Goal: Information Seeking & Learning: Compare options

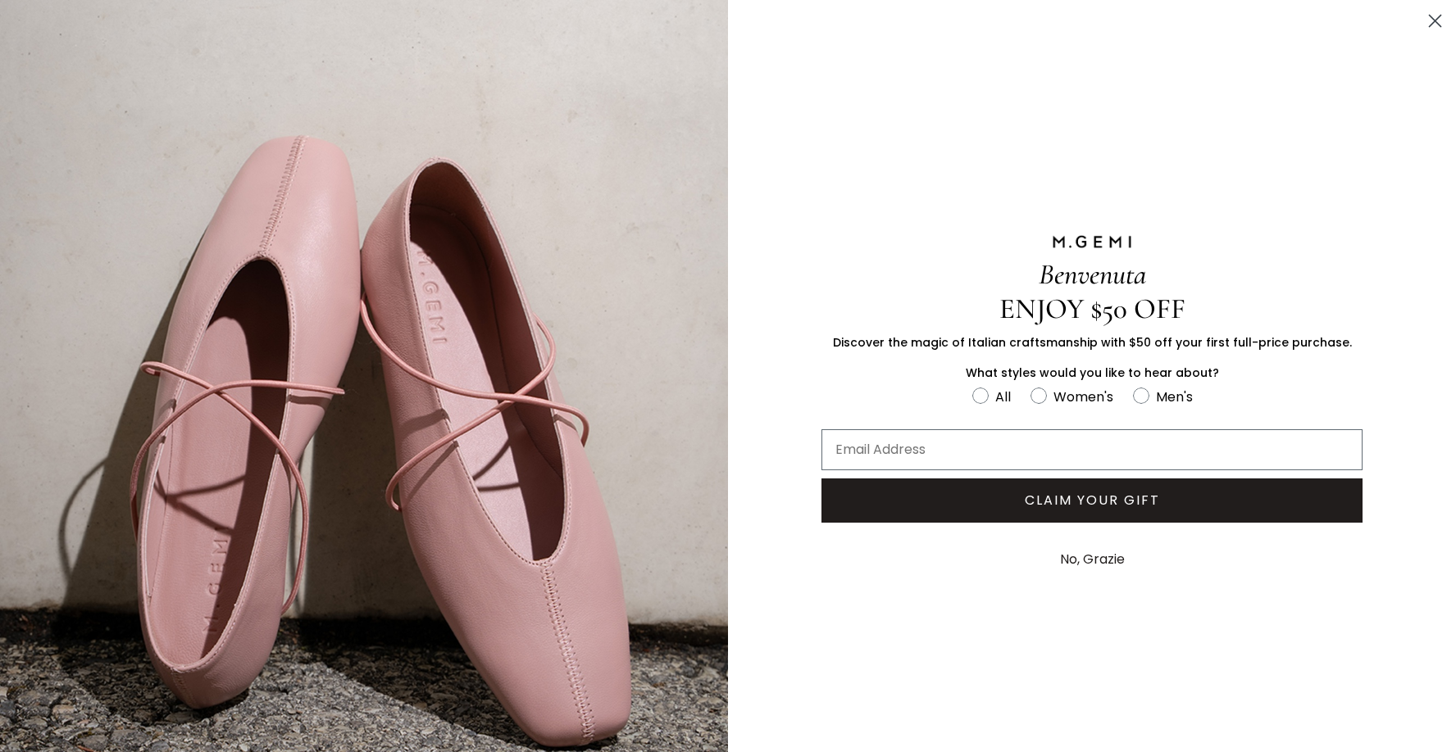
click at [1430, 17] on icon "Close dialog" at bounding box center [1435, 21] width 11 height 11
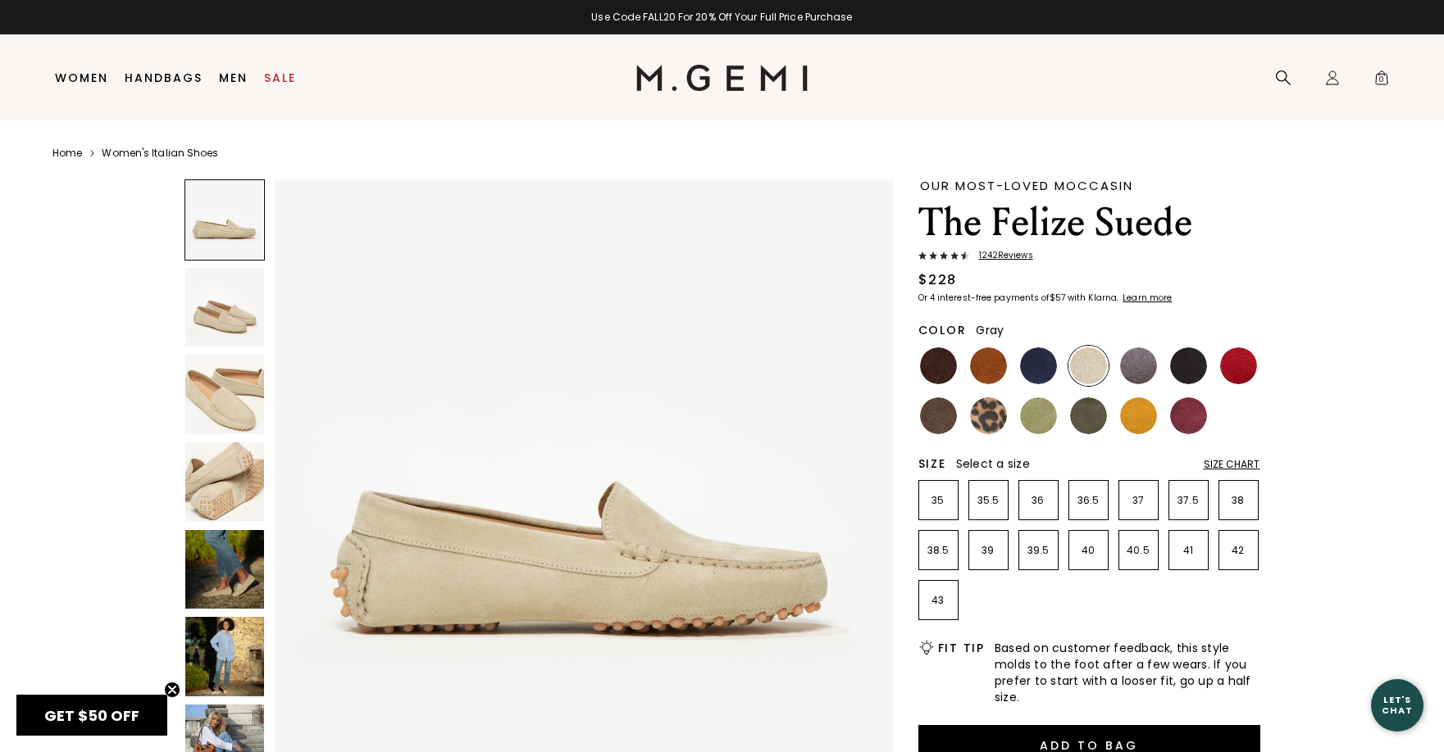
click at [1143, 361] on img at bounding box center [1138, 366] width 37 height 37
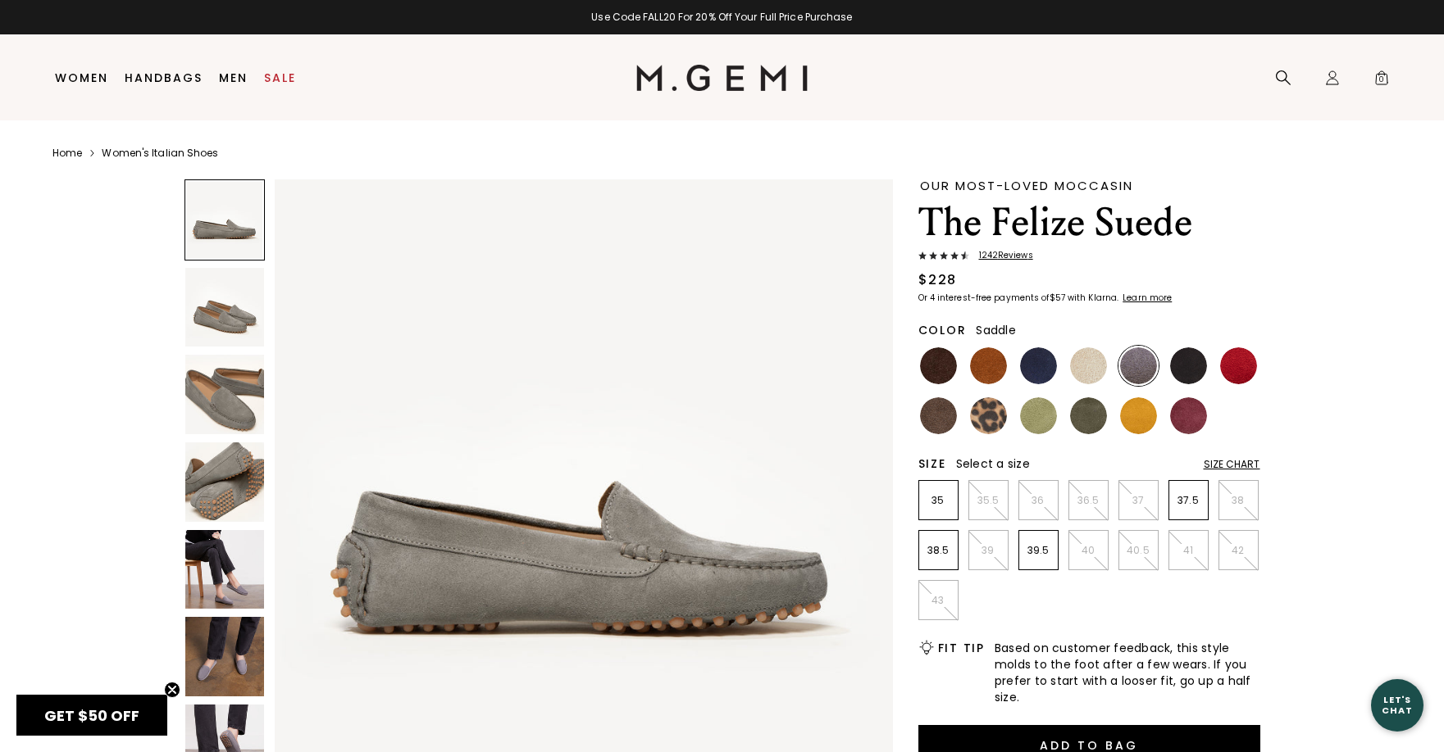
click at [996, 369] on img at bounding box center [988, 366] width 37 height 37
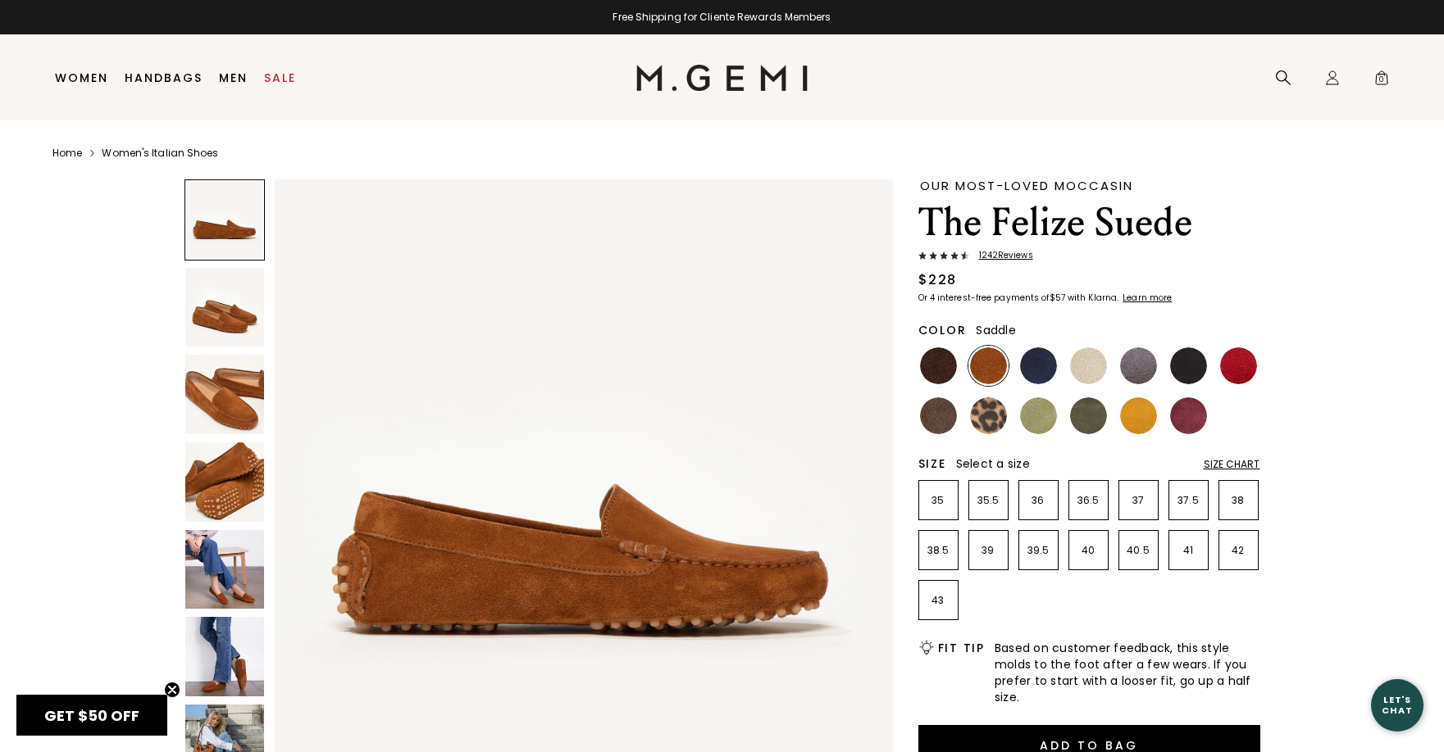
click at [225, 408] on img at bounding box center [225, 395] width 80 height 80
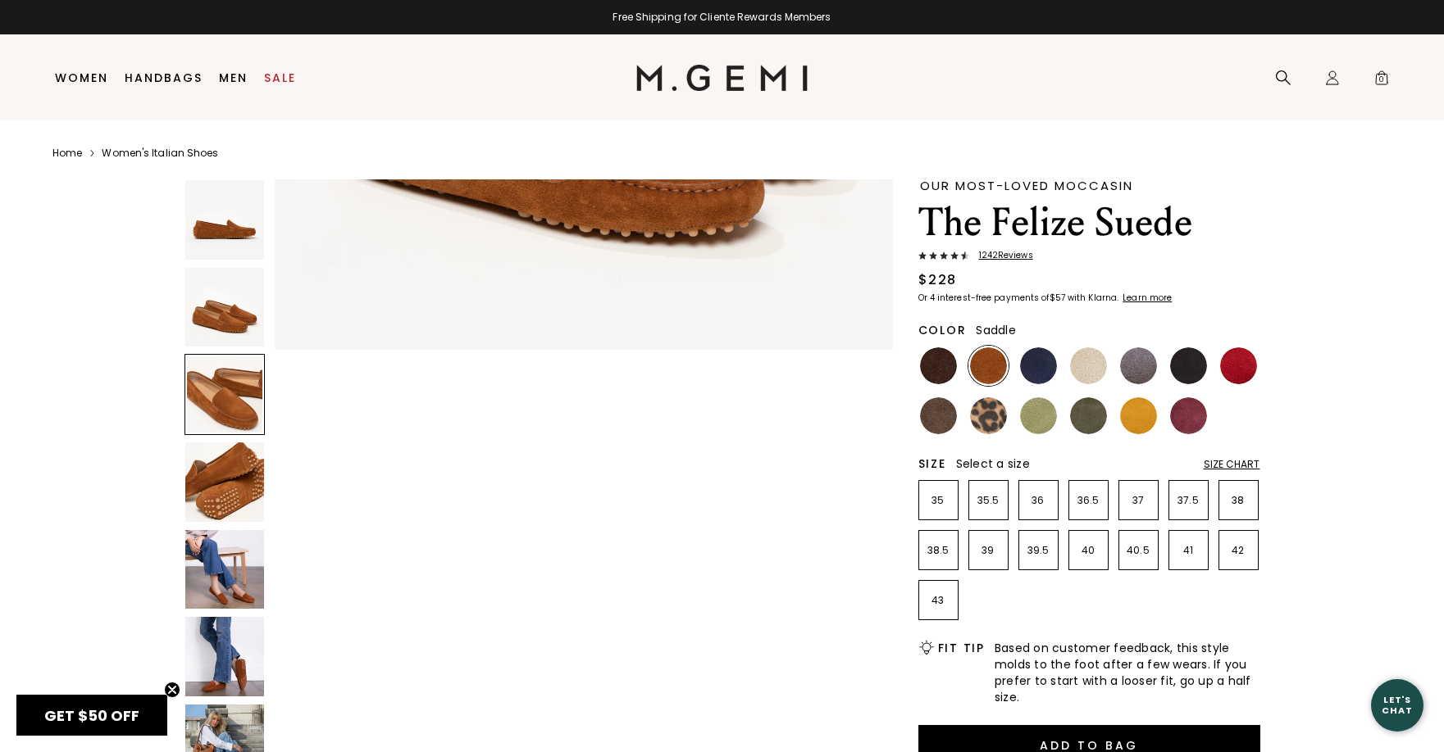
scroll to position [1243, 0]
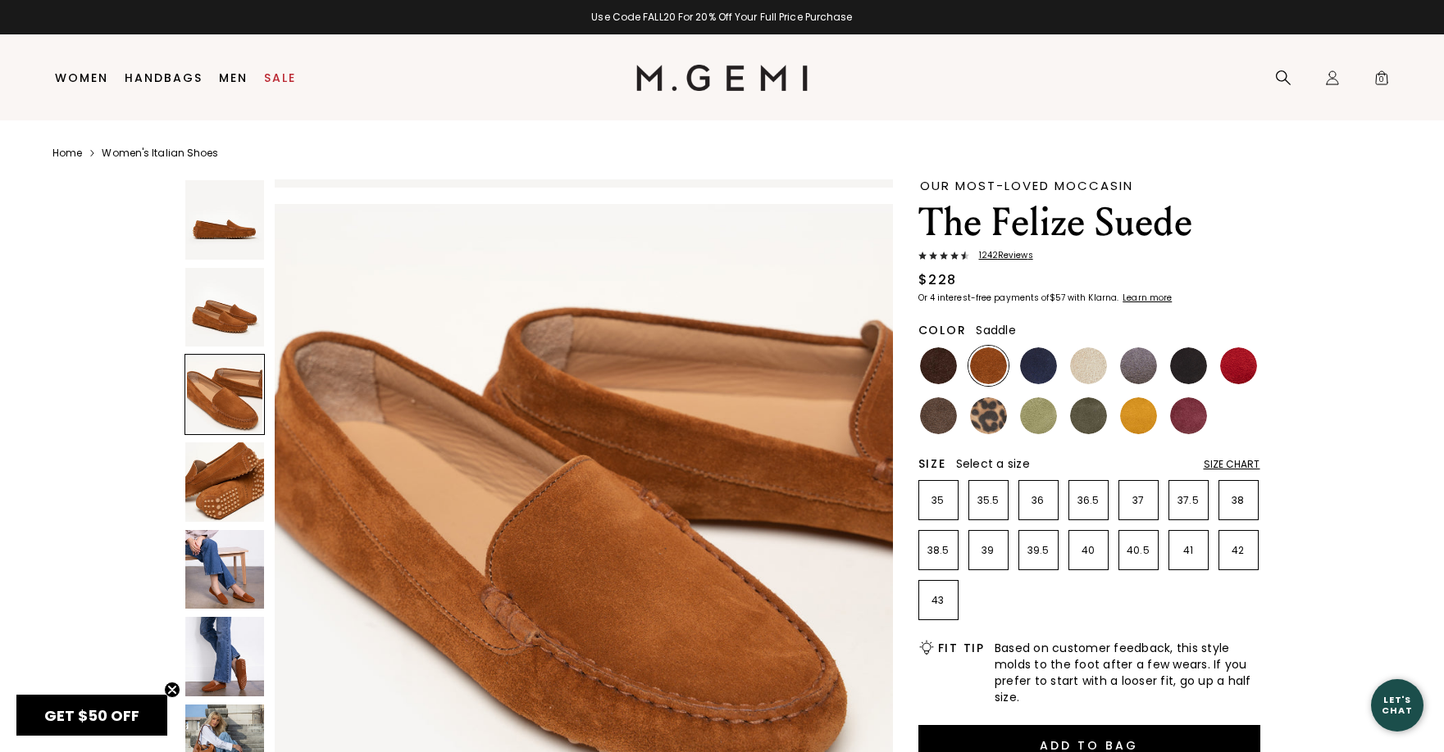
click at [228, 484] on img at bounding box center [225, 483] width 80 height 80
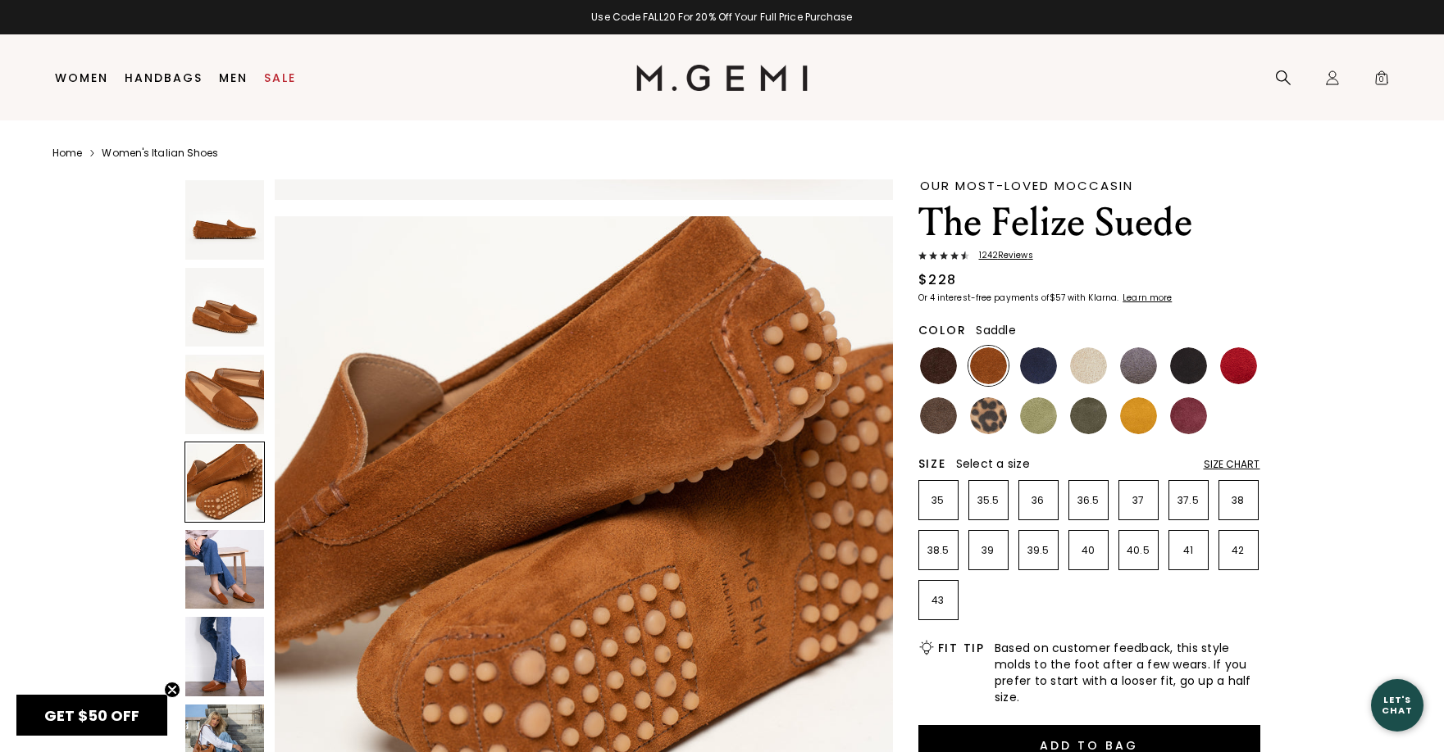
click at [241, 312] on img at bounding box center [225, 308] width 80 height 80
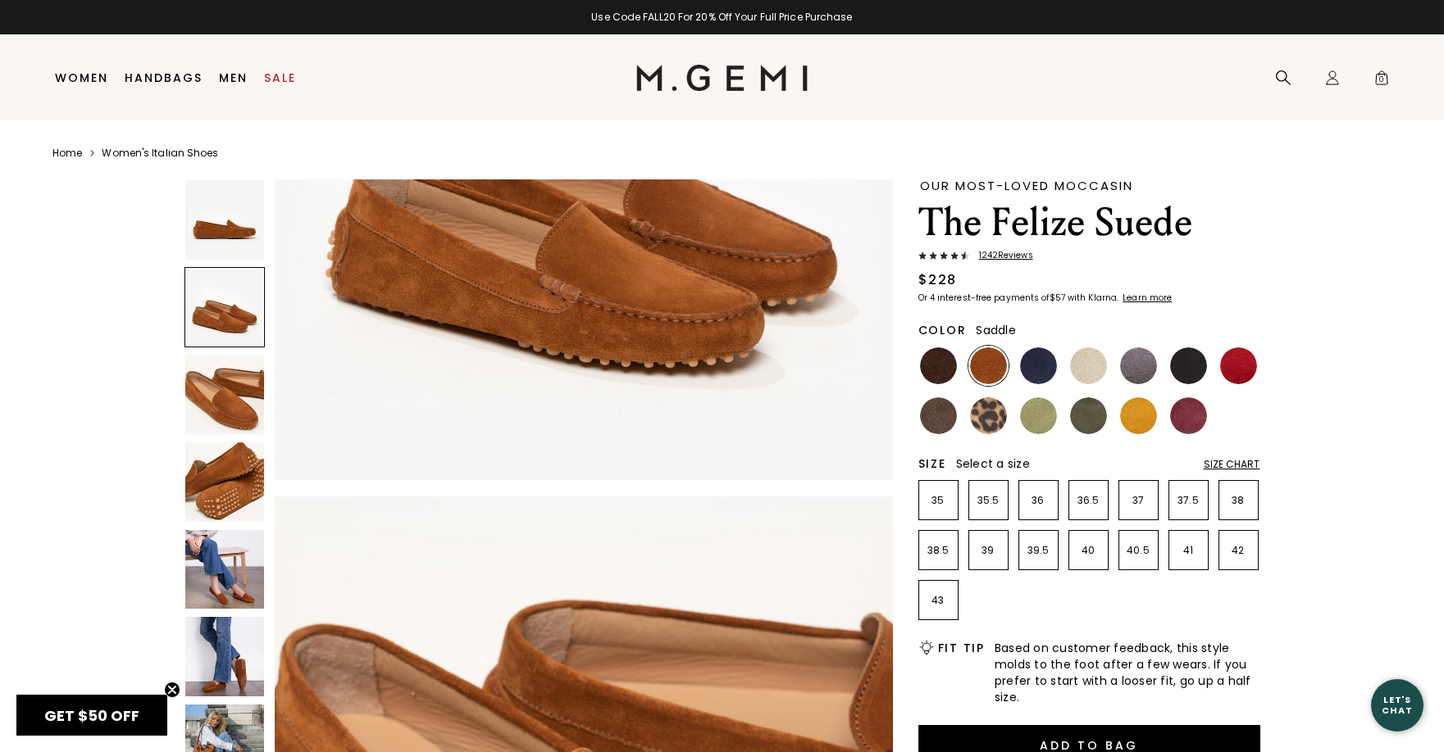
scroll to position [621, 0]
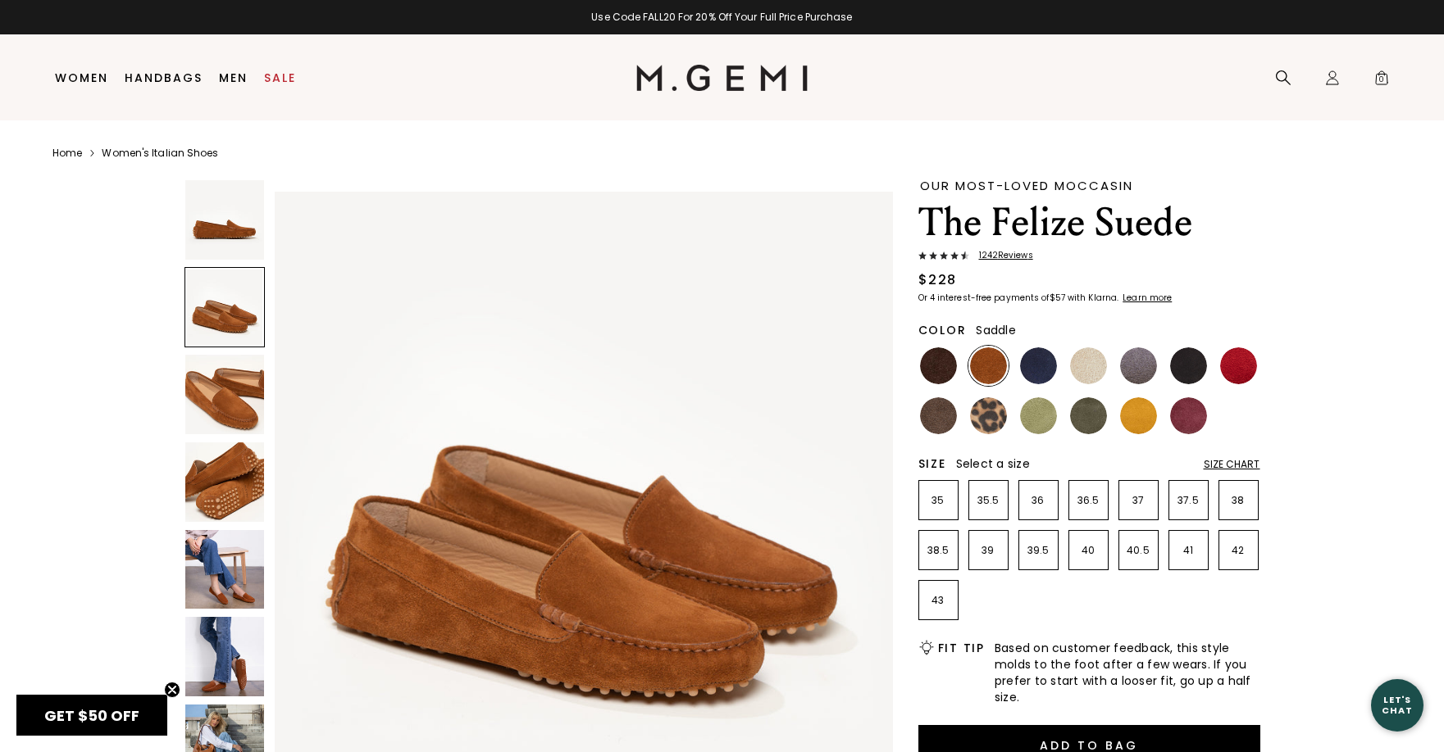
click at [243, 229] on img at bounding box center [225, 220] width 80 height 80
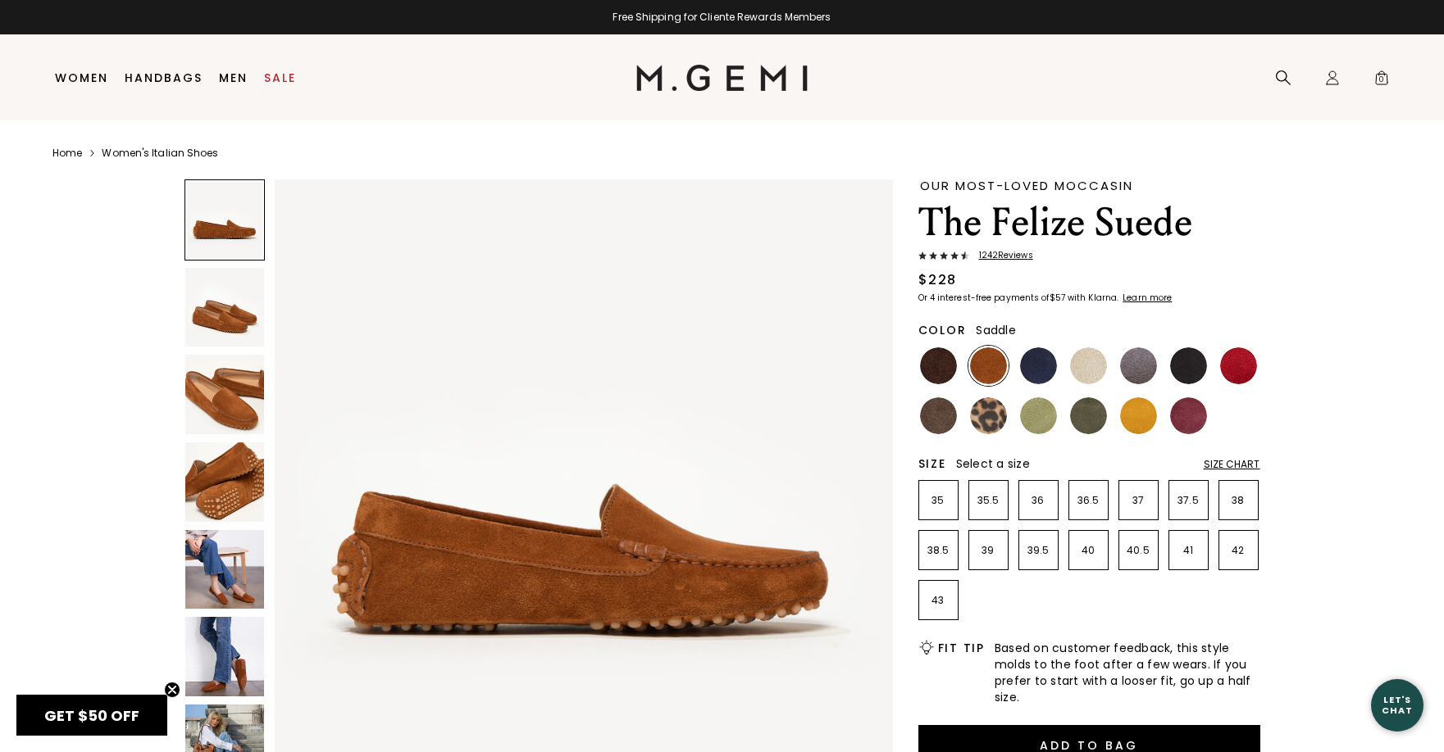
click at [230, 580] on img at bounding box center [225, 570] width 80 height 80
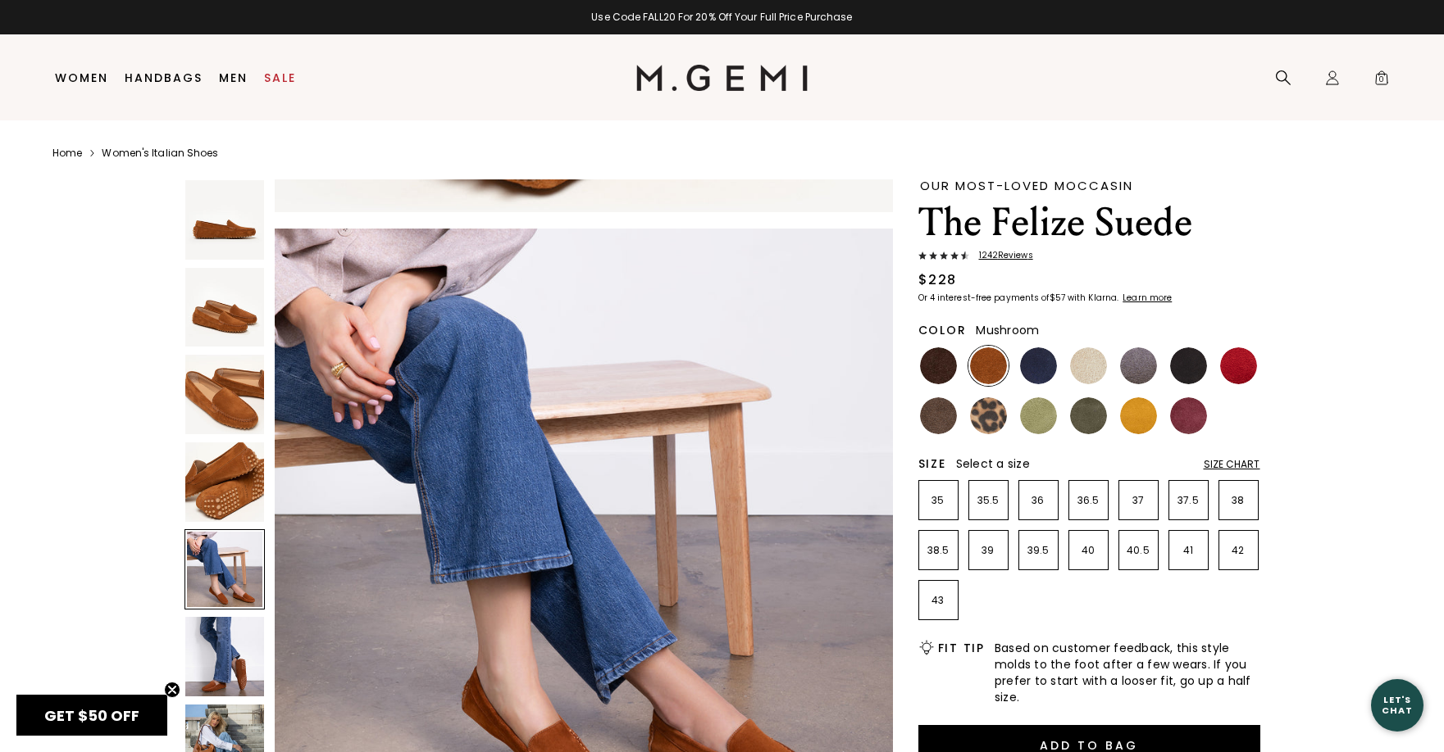
click at [937, 416] on img at bounding box center [938, 416] width 37 height 37
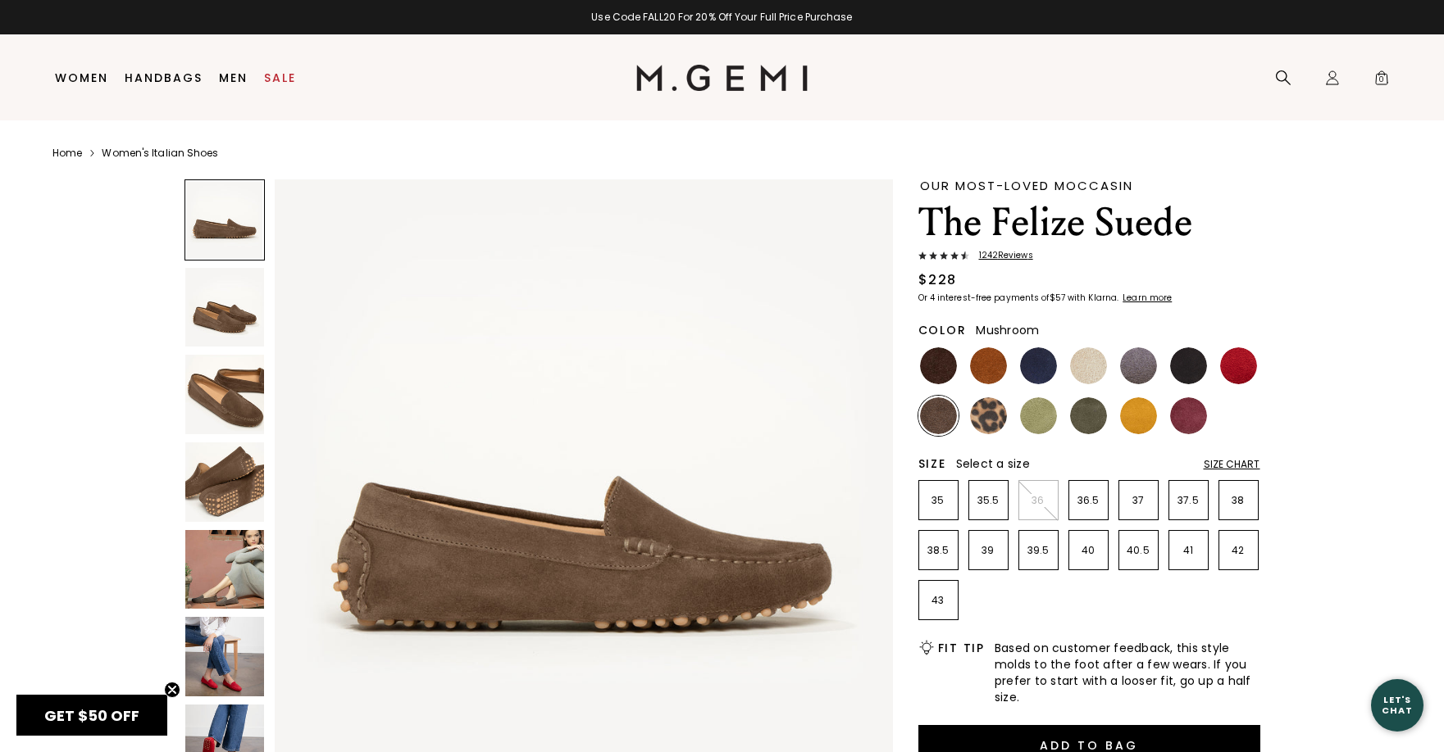
click at [225, 401] on img at bounding box center [225, 395] width 80 height 80
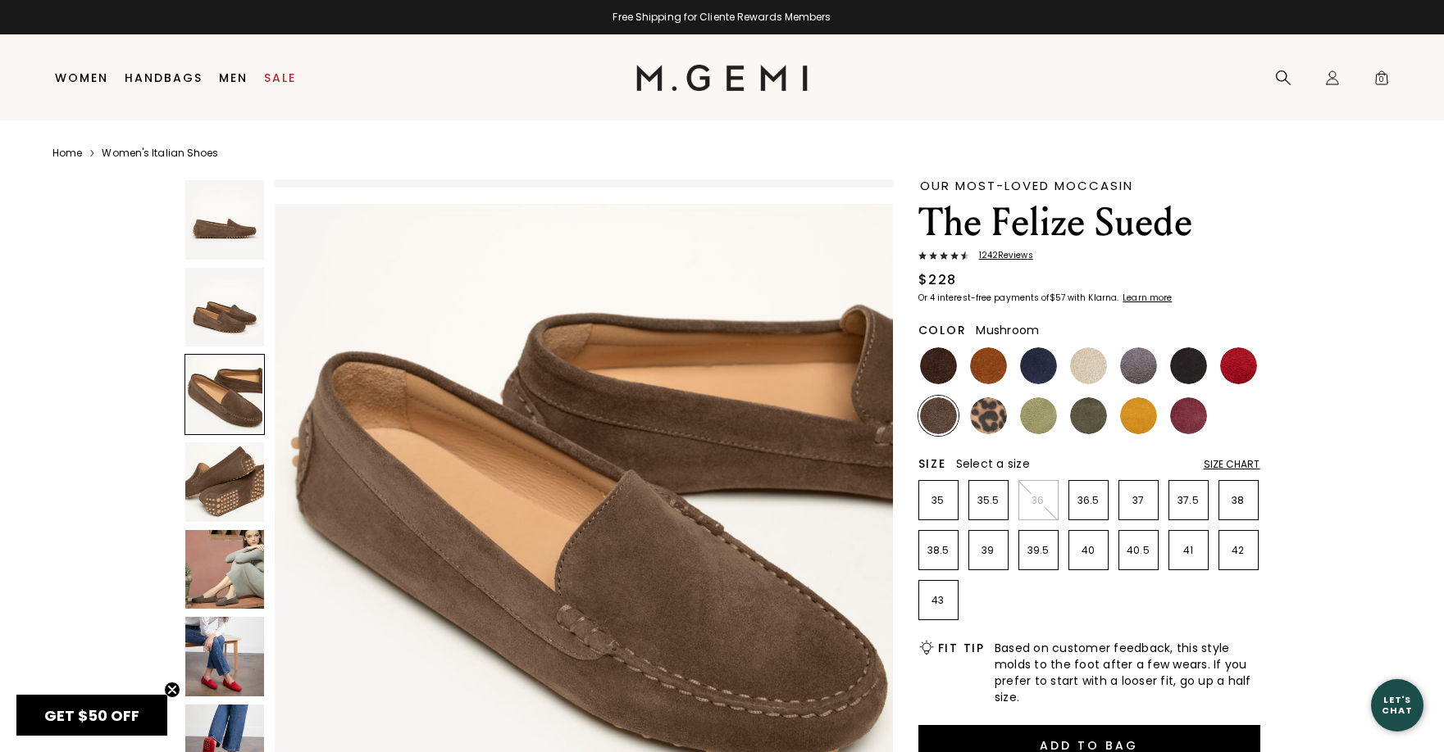
click at [225, 489] on img at bounding box center [225, 483] width 80 height 80
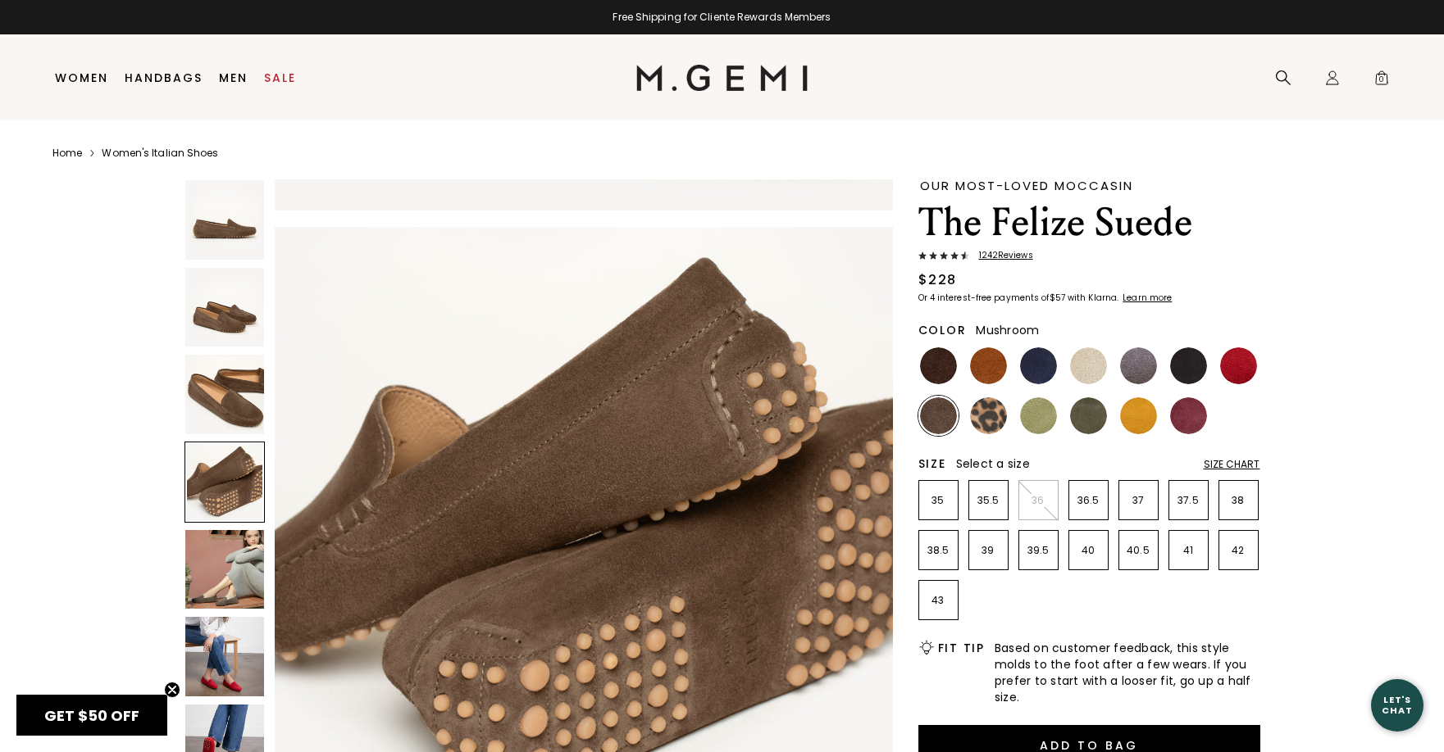
scroll to position [1865, 0]
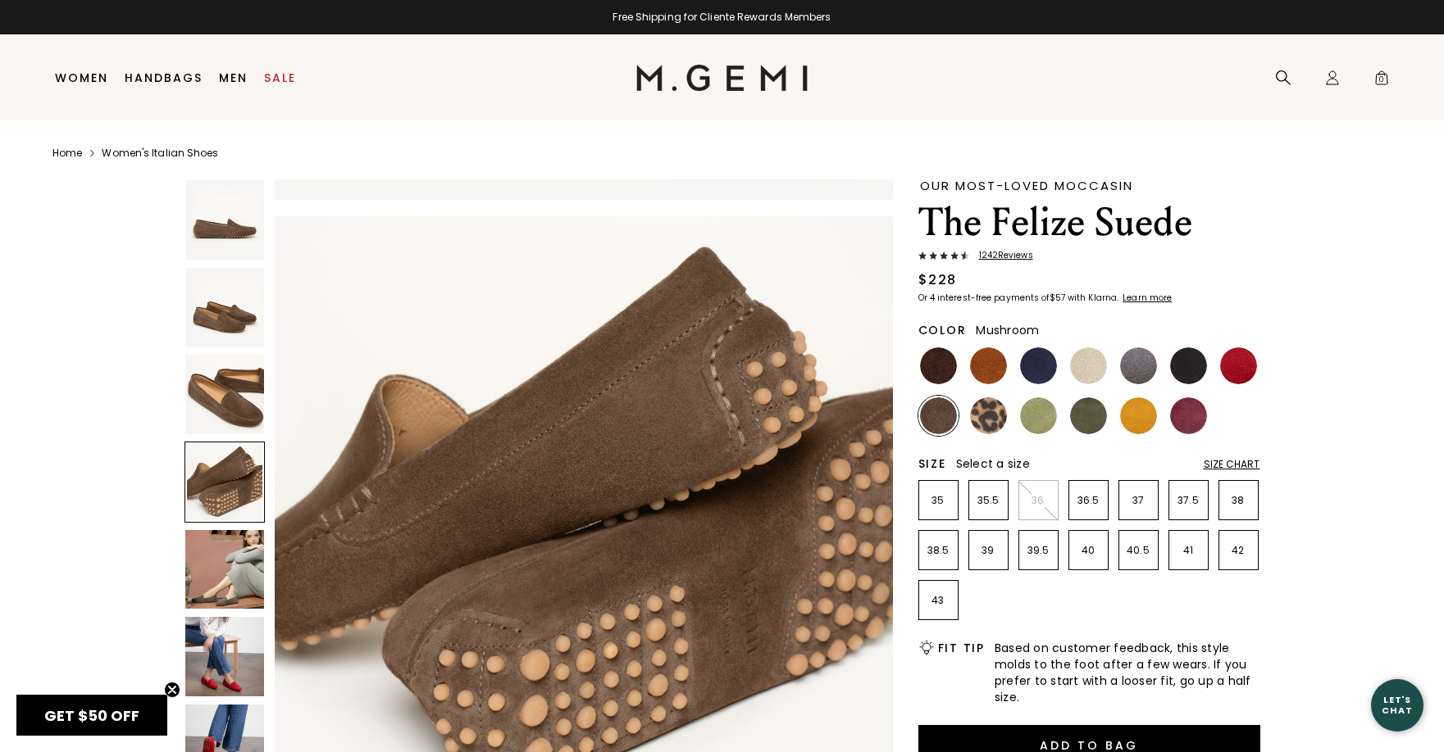
click at [228, 304] on img at bounding box center [225, 308] width 80 height 80
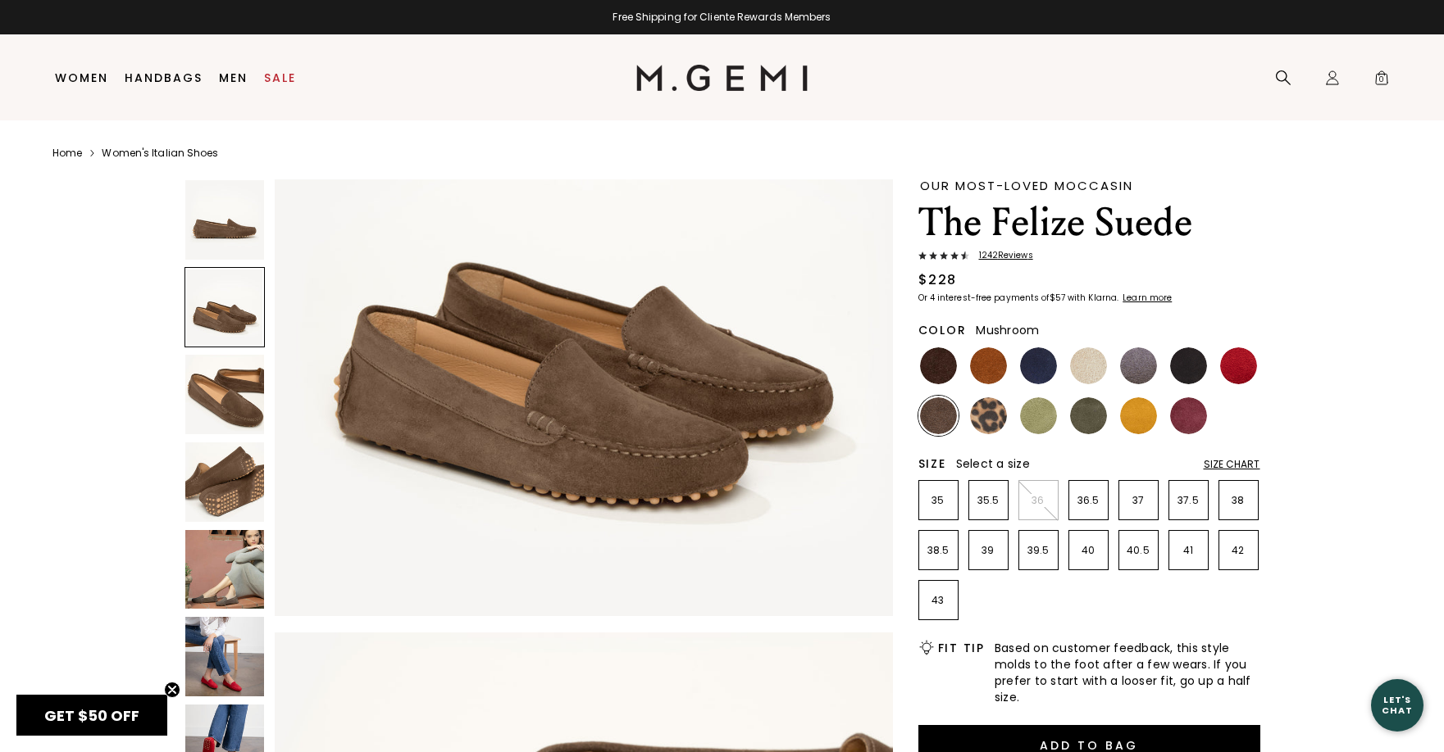
scroll to position [621, 0]
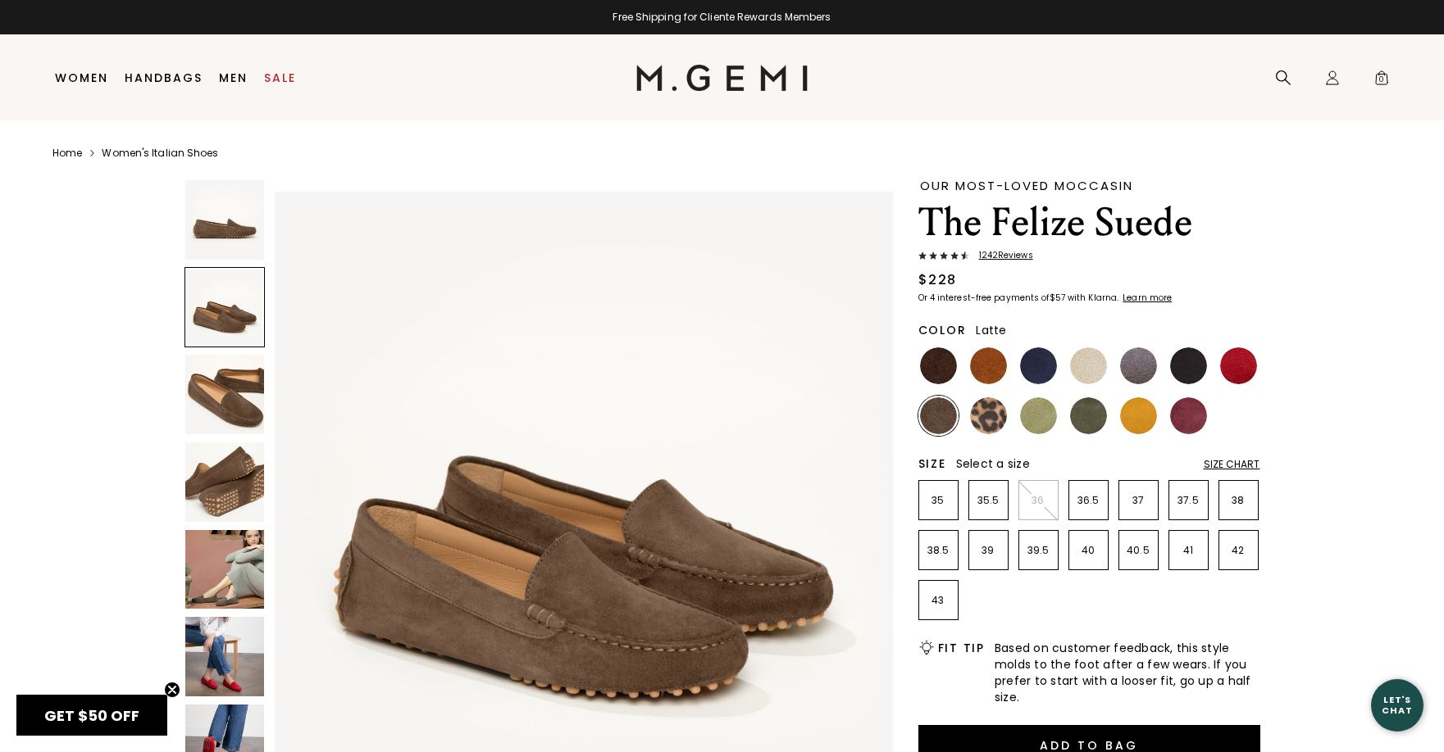
click at [1092, 367] on img at bounding box center [1088, 366] width 37 height 37
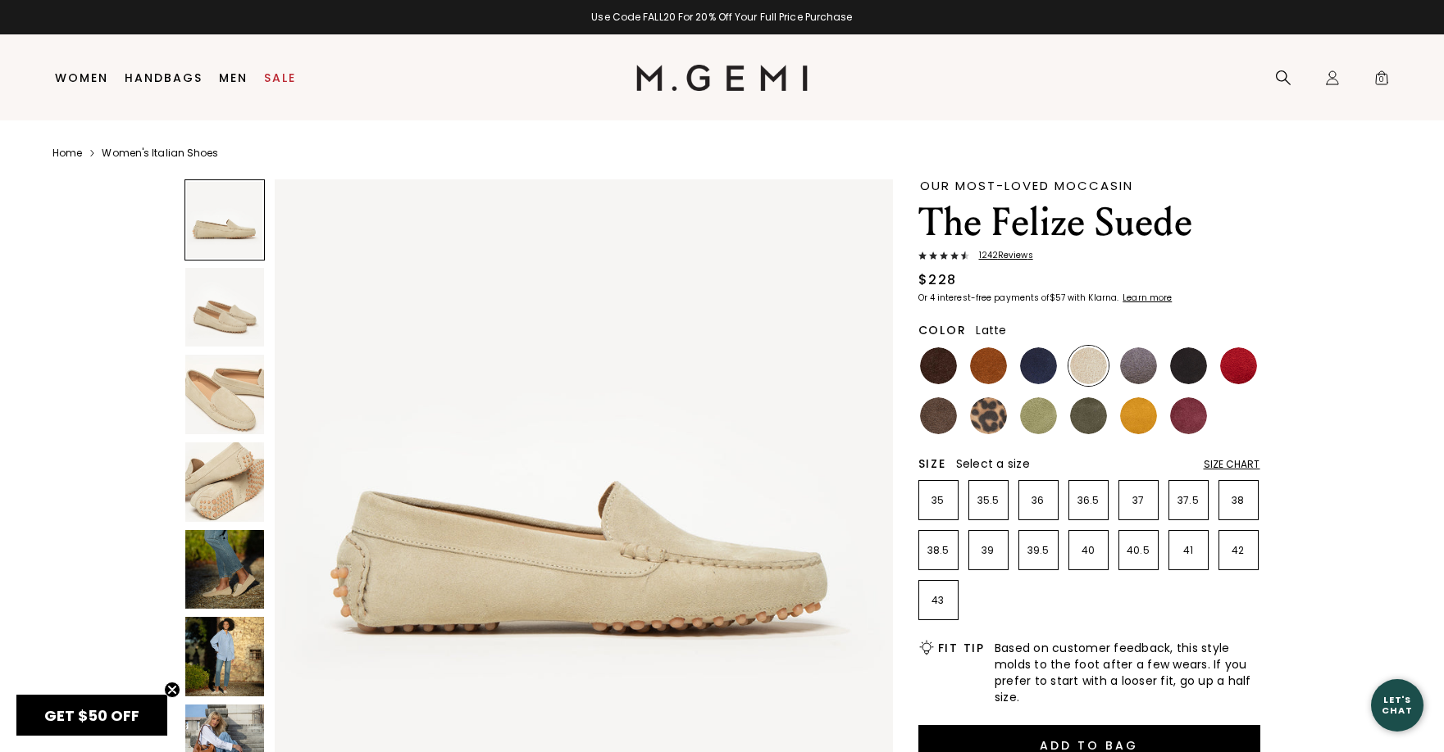
click at [224, 406] on img at bounding box center [225, 395] width 80 height 80
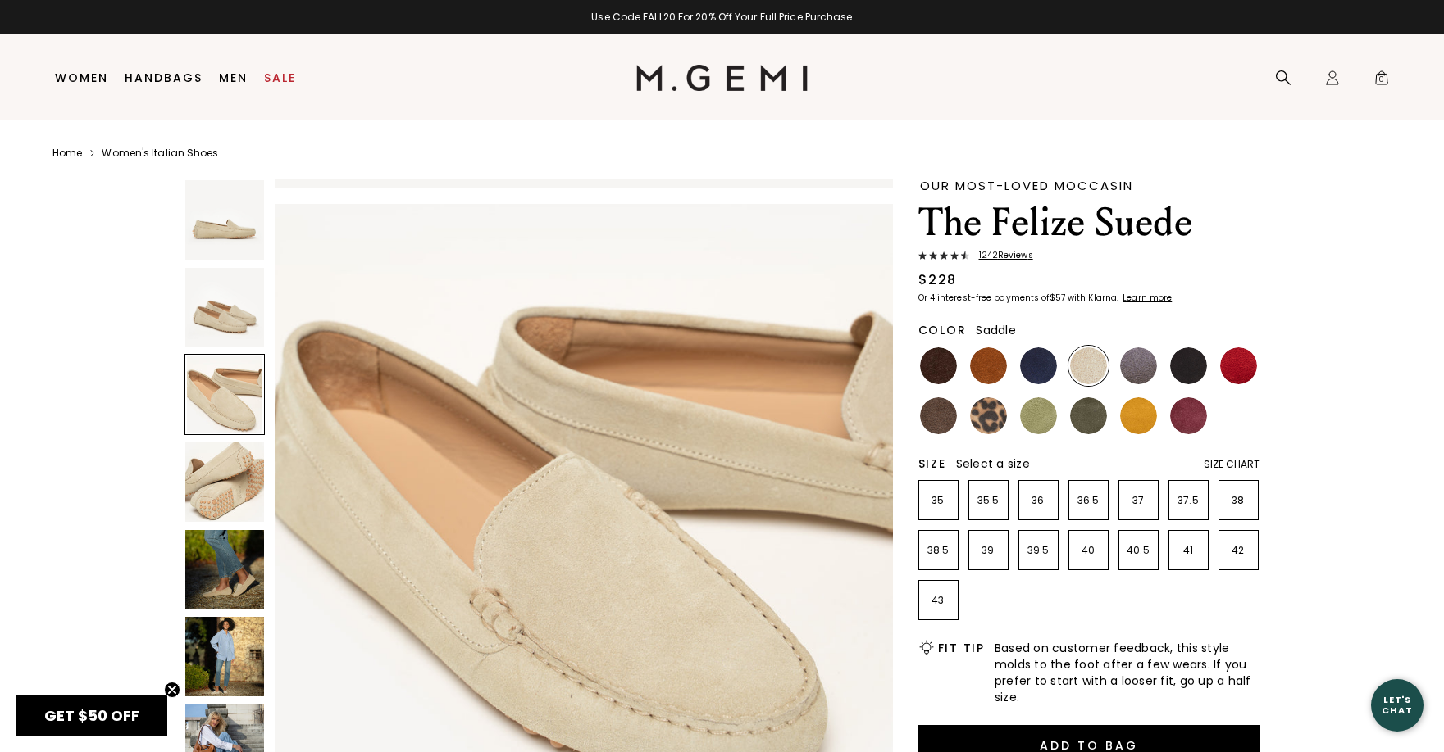
click at [985, 361] on img at bounding box center [988, 366] width 37 height 37
